Goal: Task Accomplishment & Management: Manage account settings

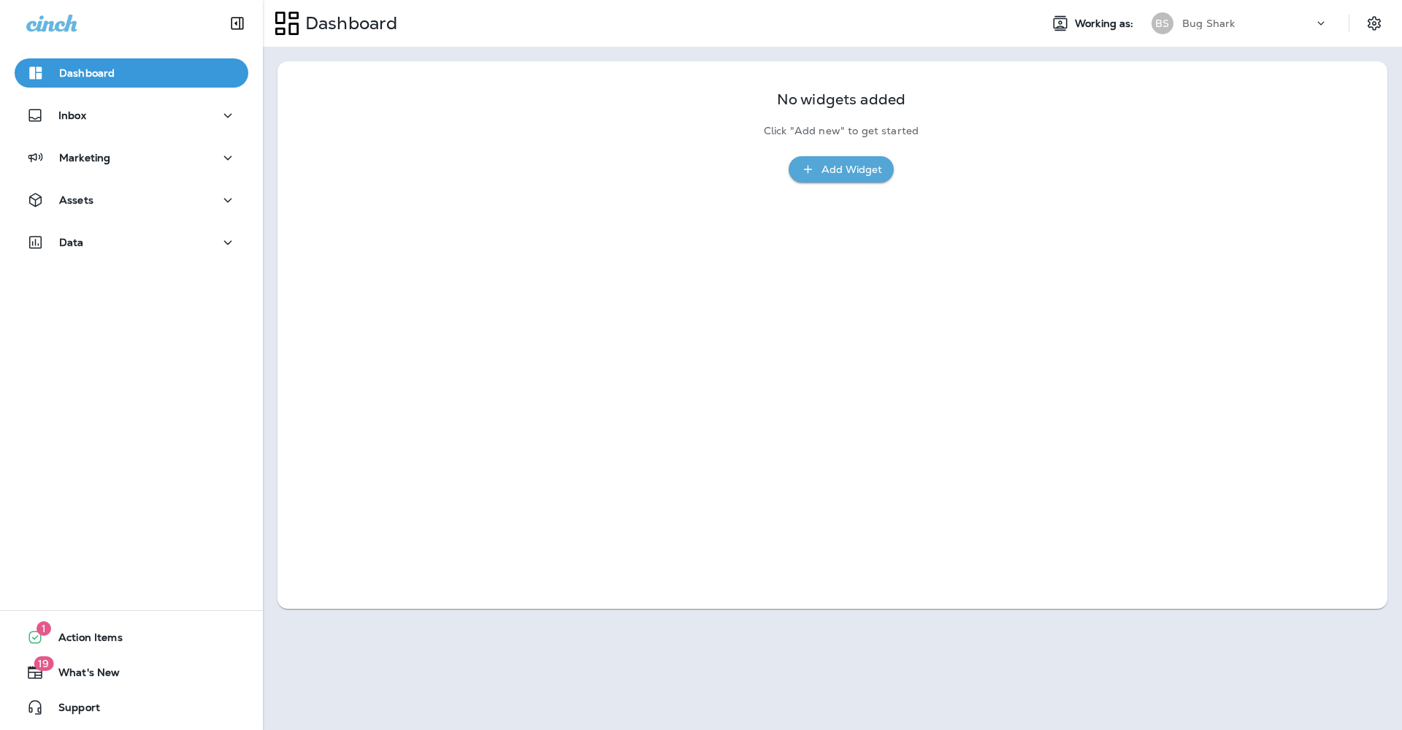
click at [1208, 24] on p "Bug Shark" at bounding box center [1208, 24] width 53 height 12
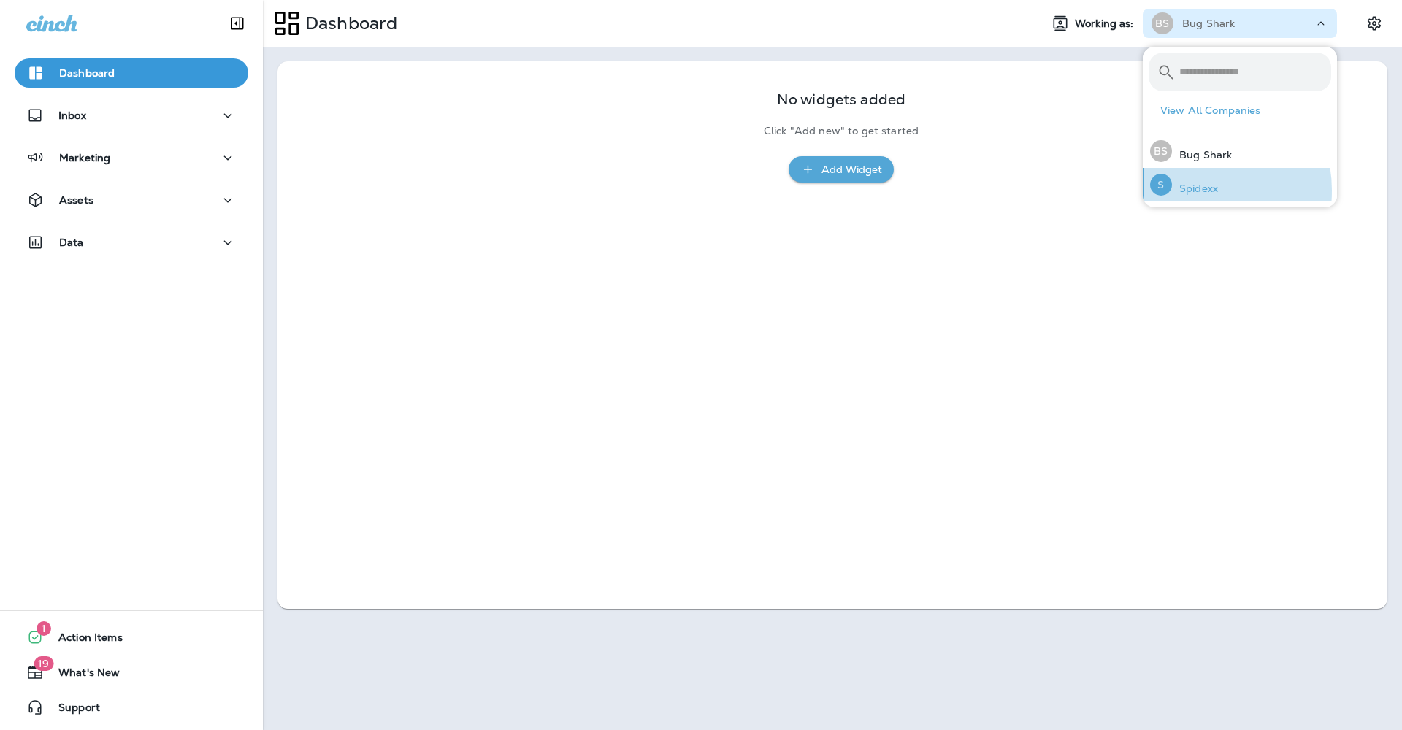
click at [1190, 191] on p "Spidexx" at bounding box center [1195, 189] width 46 height 12
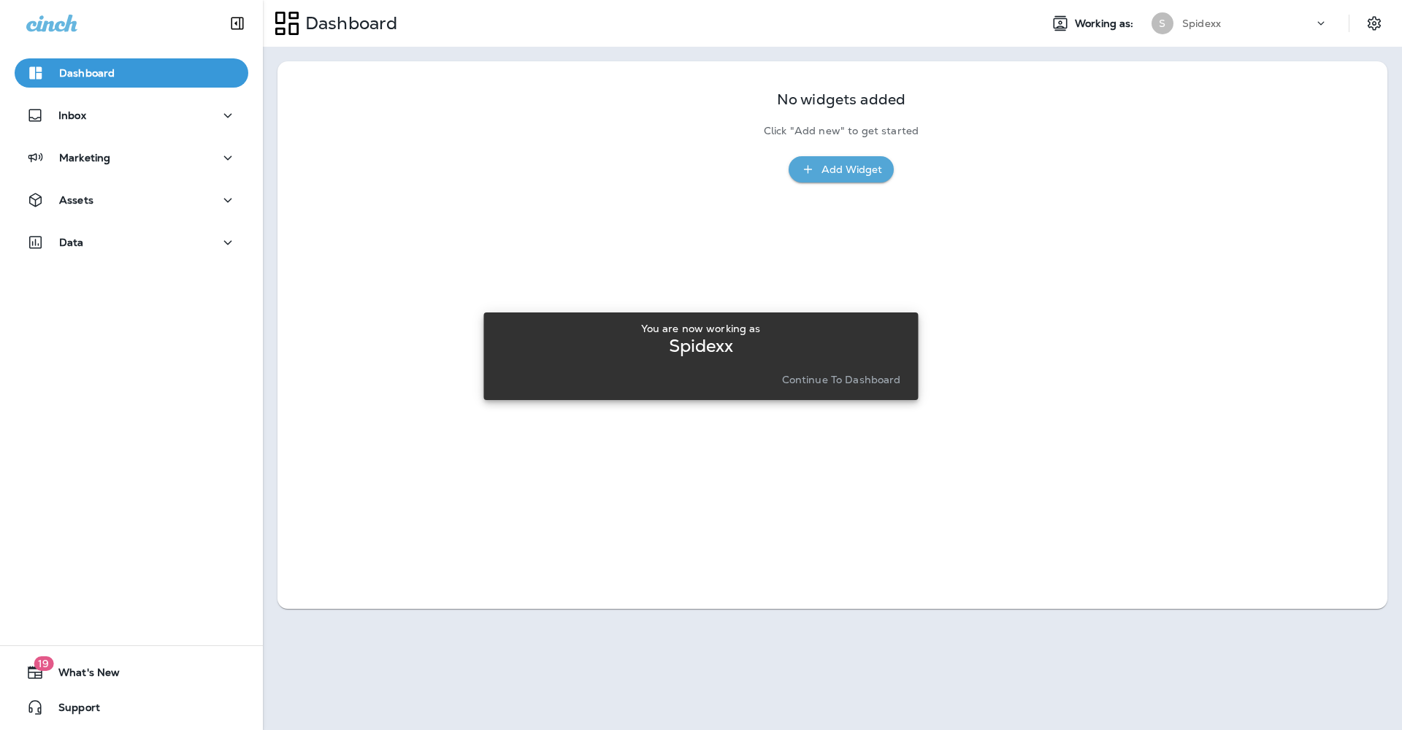
click at [852, 384] on p "Continue to Dashboard" at bounding box center [841, 380] width 119 height 12
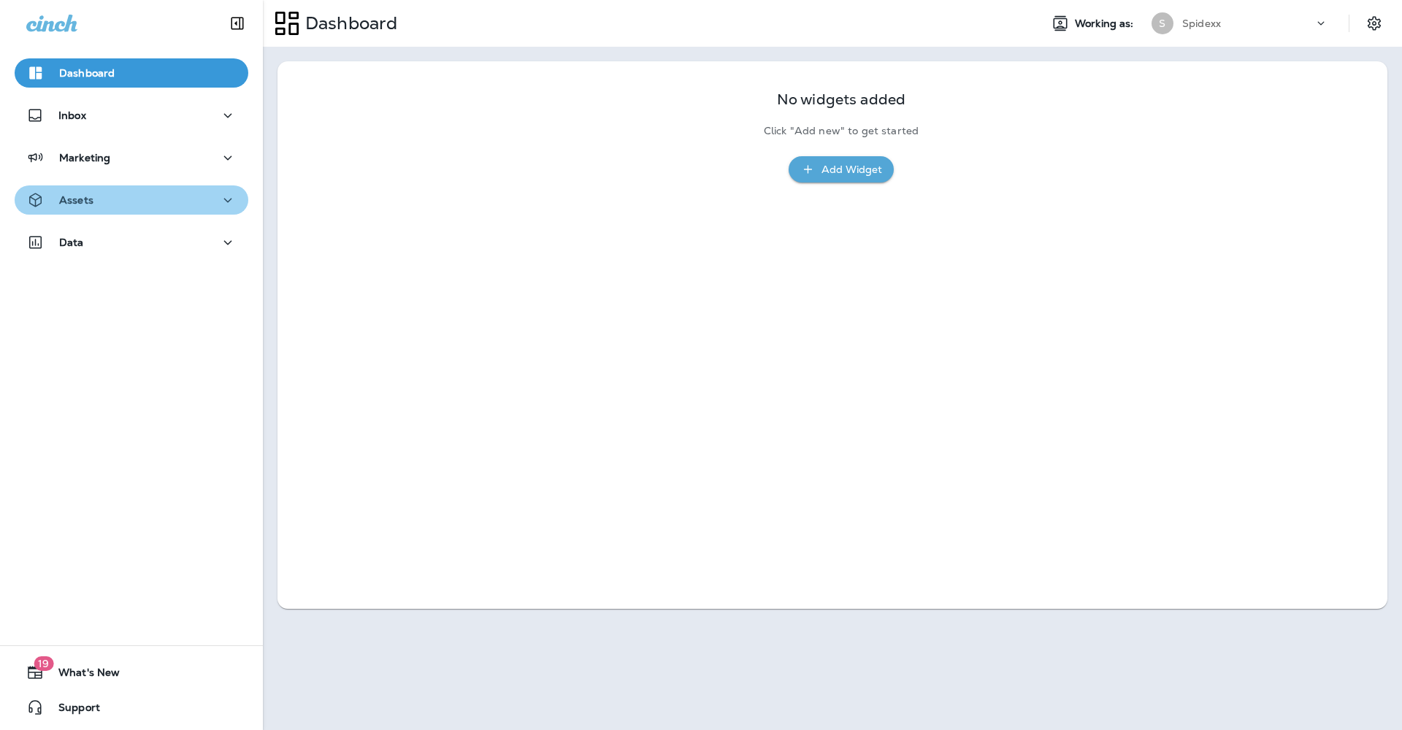
click at [219, 205] on icon "button" at bounding box center [228, 200] width 18 height 18
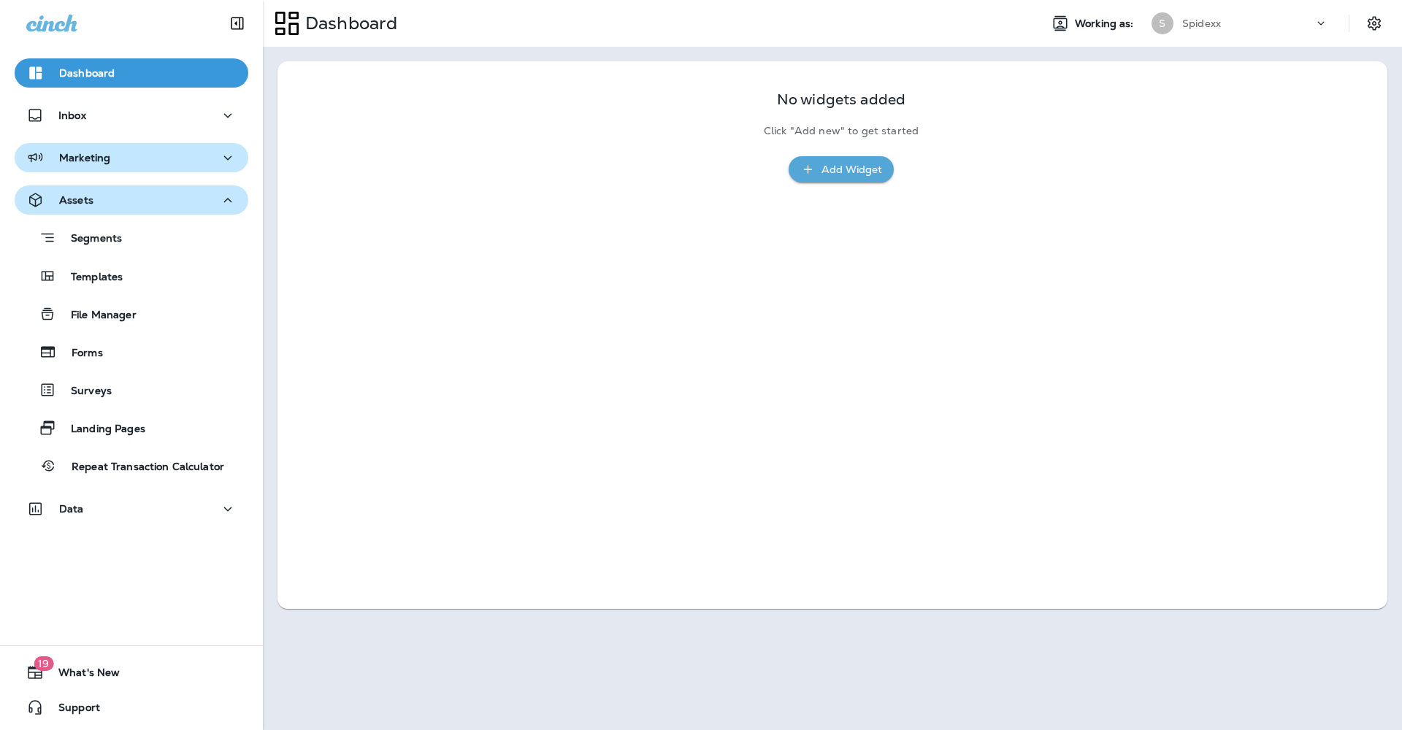
click at [225, 168] on button "Marketing" at bounding box center [132, 157] width 234 height 29
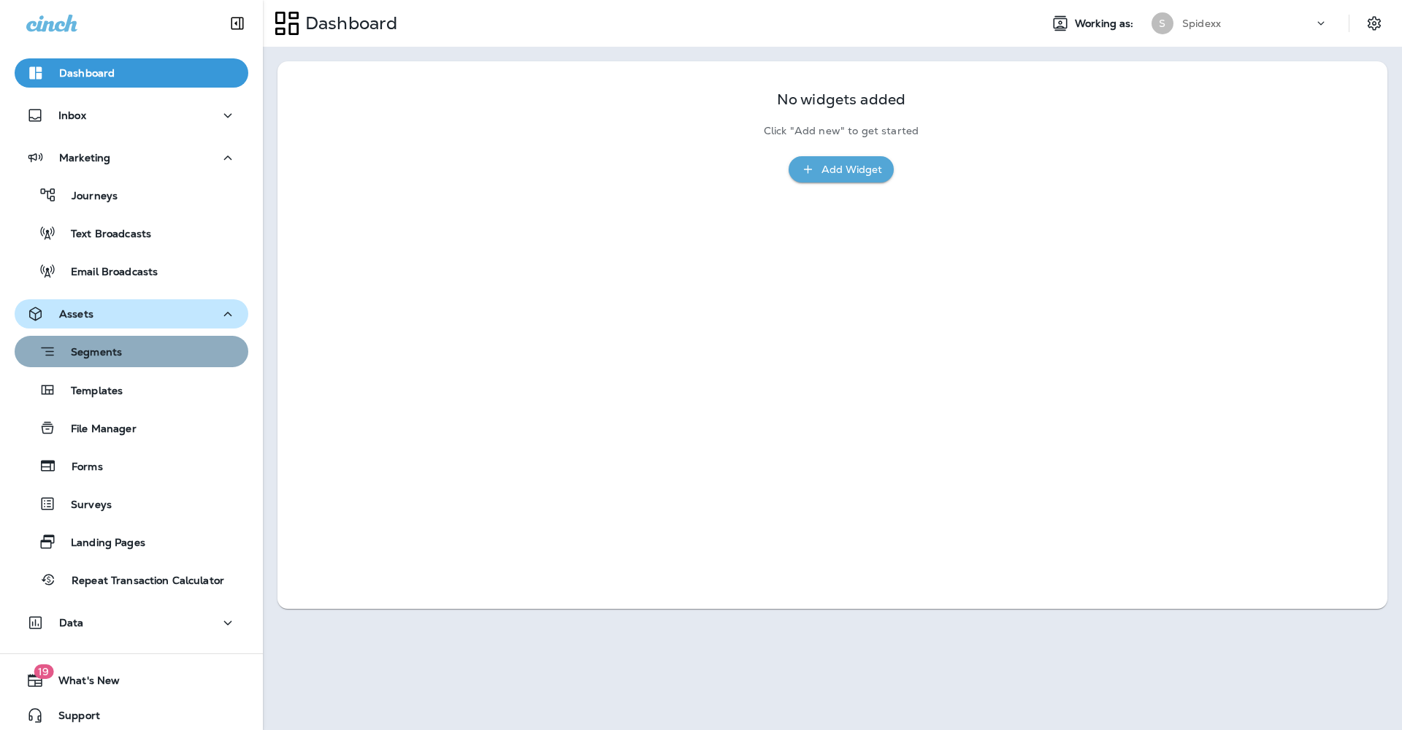
click at [153, 360] on div "Segments" at bounding box center [131, 351] width 222 height 23
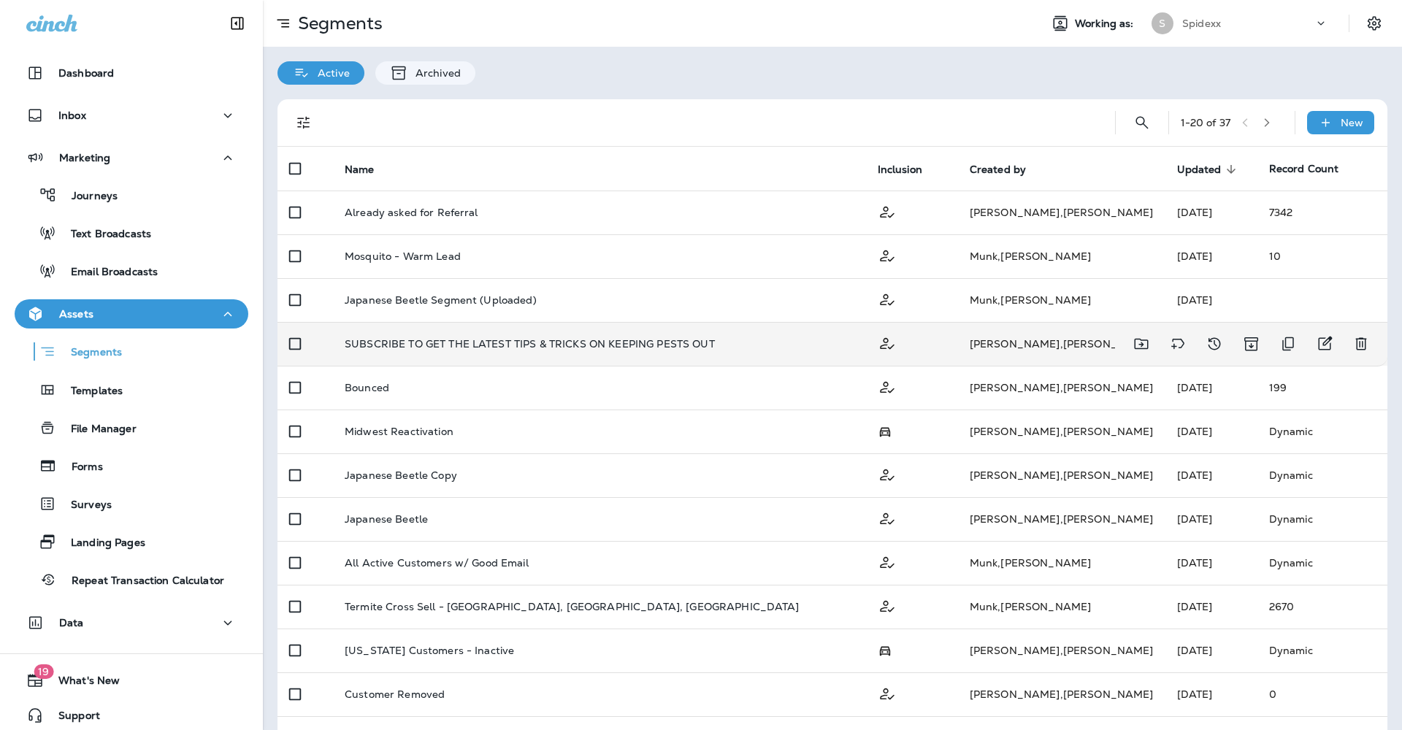
click at [491, 338] on p "SUBSCRIBE TO GET THE LATEST TIPS & TRICKS ON KEEPING PESTS OUT" at bounding box center [530, 344] width 370 height 12
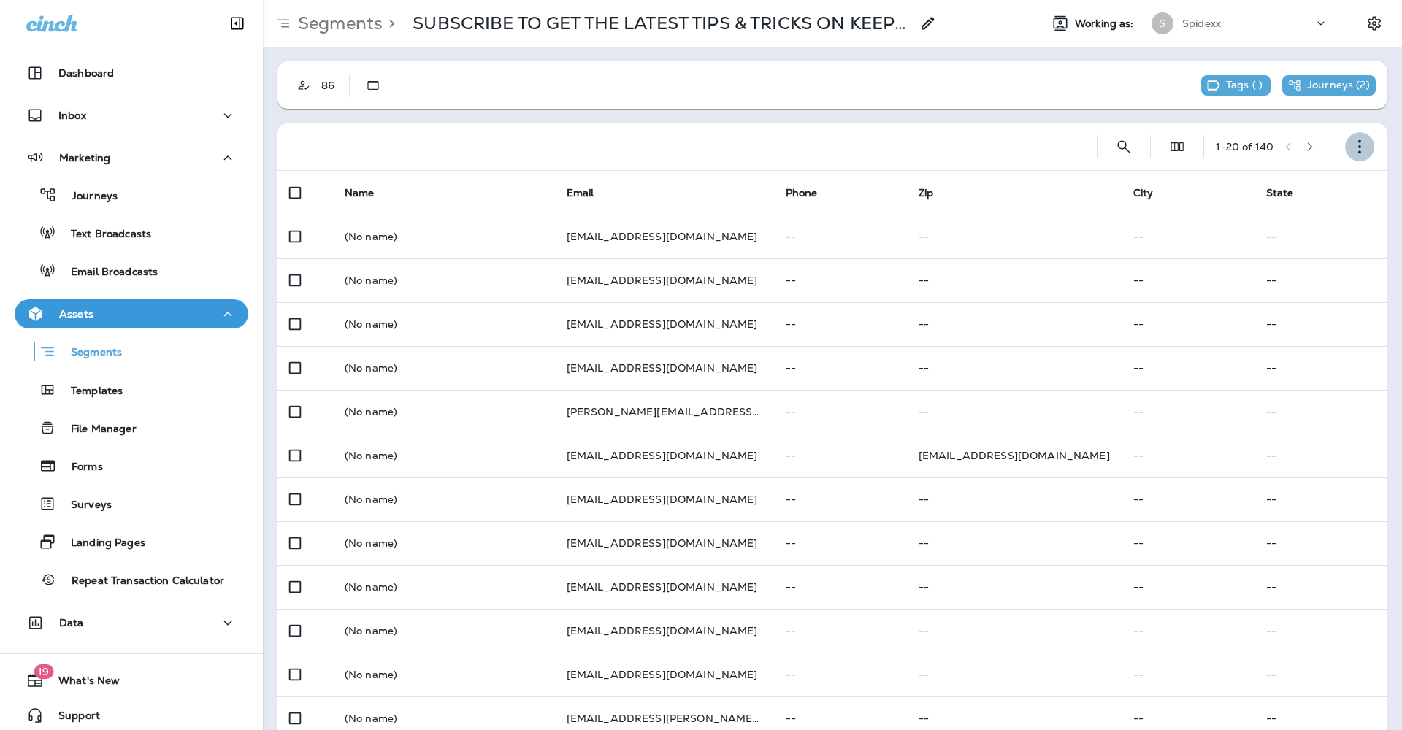
click at [1358, 140] on use "button" at bounding box center [1359, 147] width 3 height 14
click at [1281, 182] on p "Edit Segment" at bounding box center [1251, 185] width 75 height 12
